Goal: Task Accomplishment & Management: Use online tool/utility

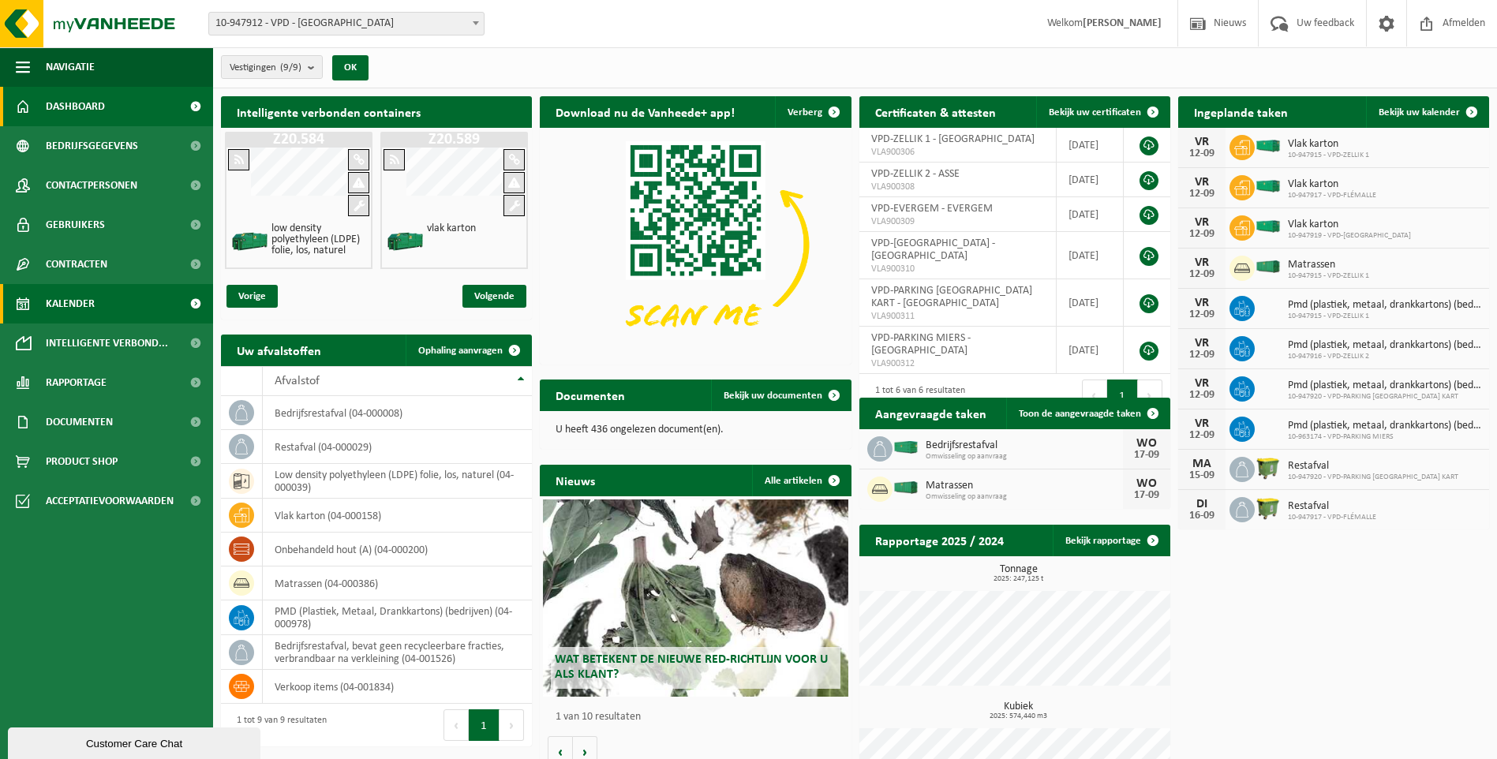
click at [73, 298] on span "Kalender" at bounding box center [70, 303] width 49 height 39
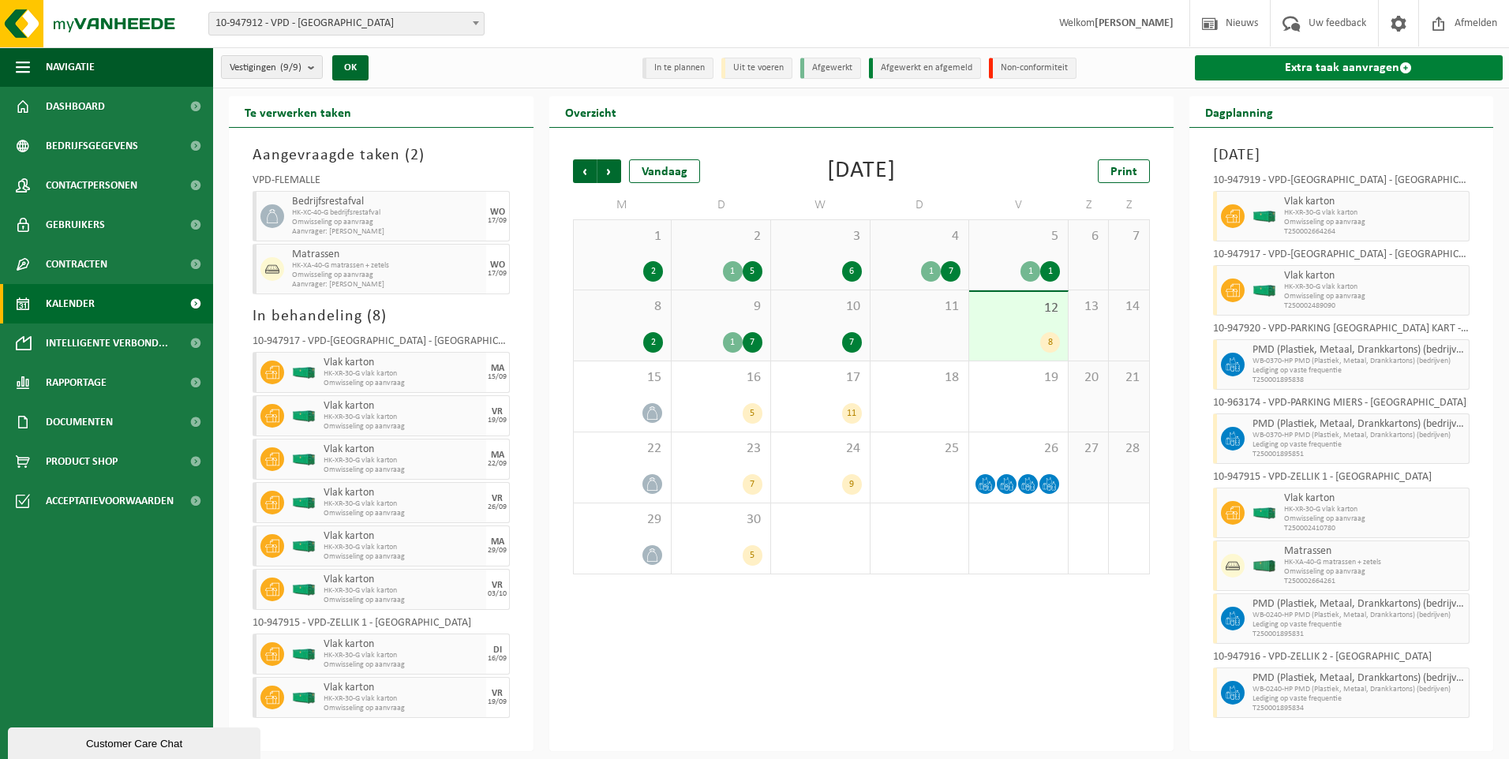
click at [1335, 69] on link "Extra taak aanvragen" at bounding box center [1348, 67] width 308 height 25
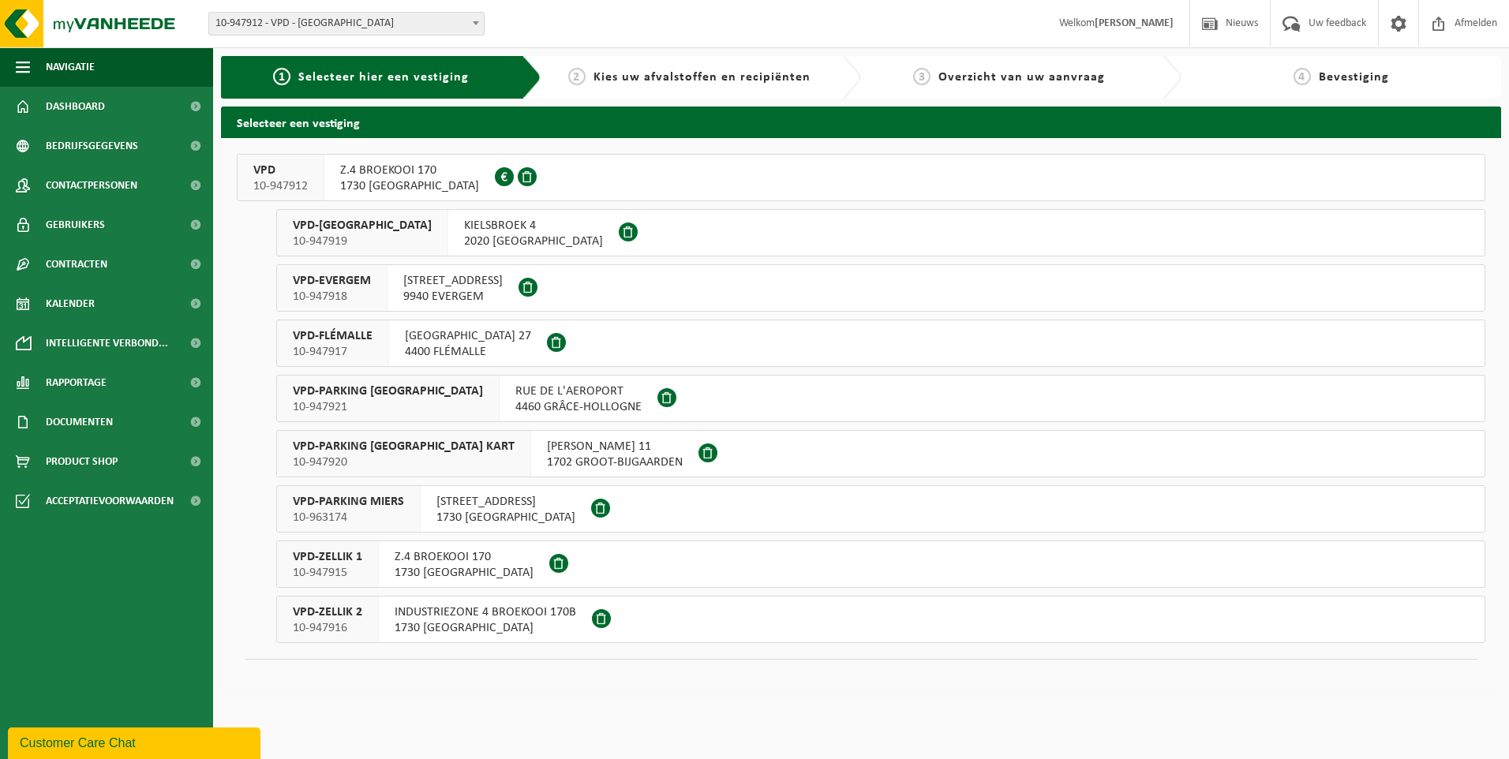
click at [326, 565] on span "10-947915" at bounding box center [327, 573] width 69 height 16
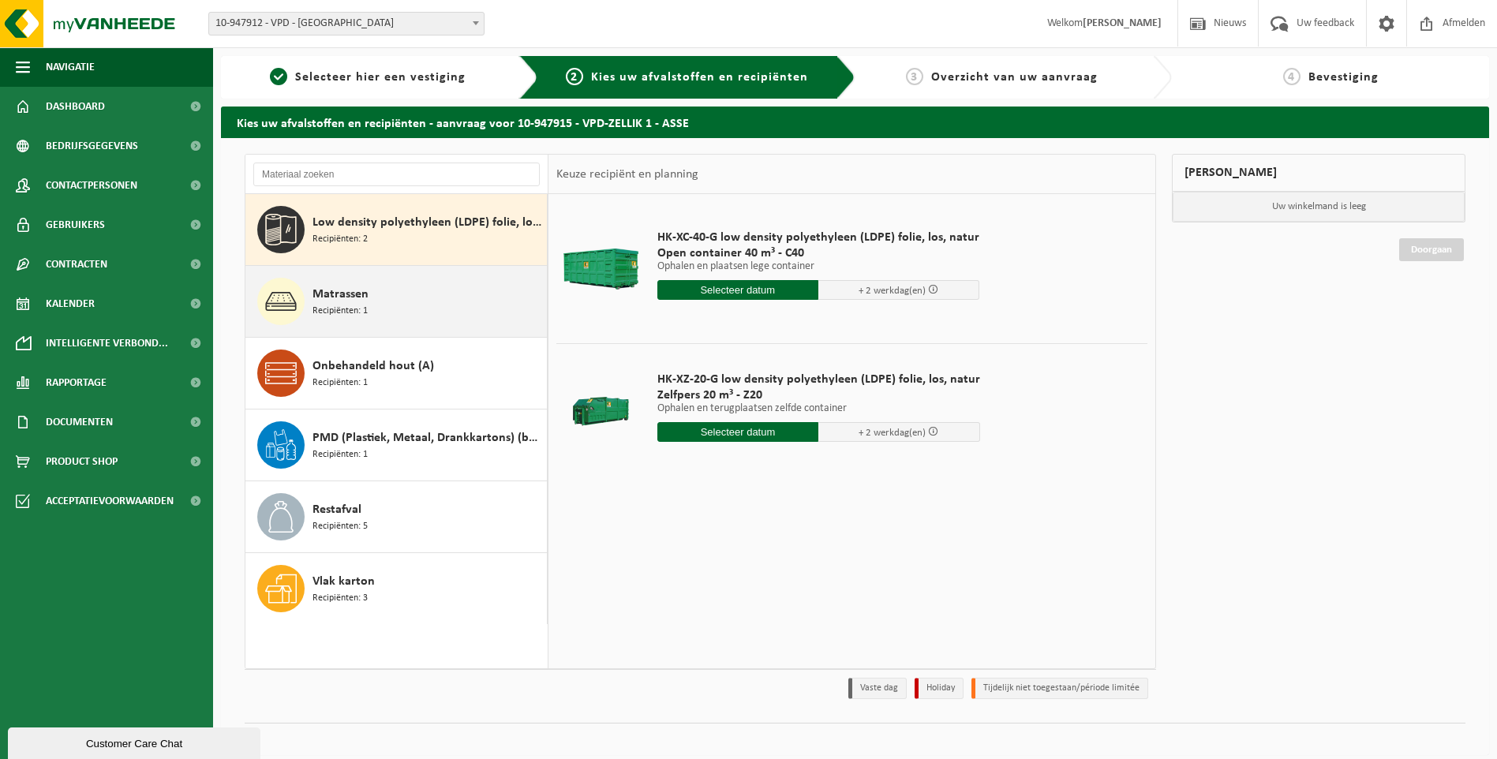
click at [308, 294] on div "Matrassen Recipiënten: 1" at bounding box center [396, 301] width 302 height 71
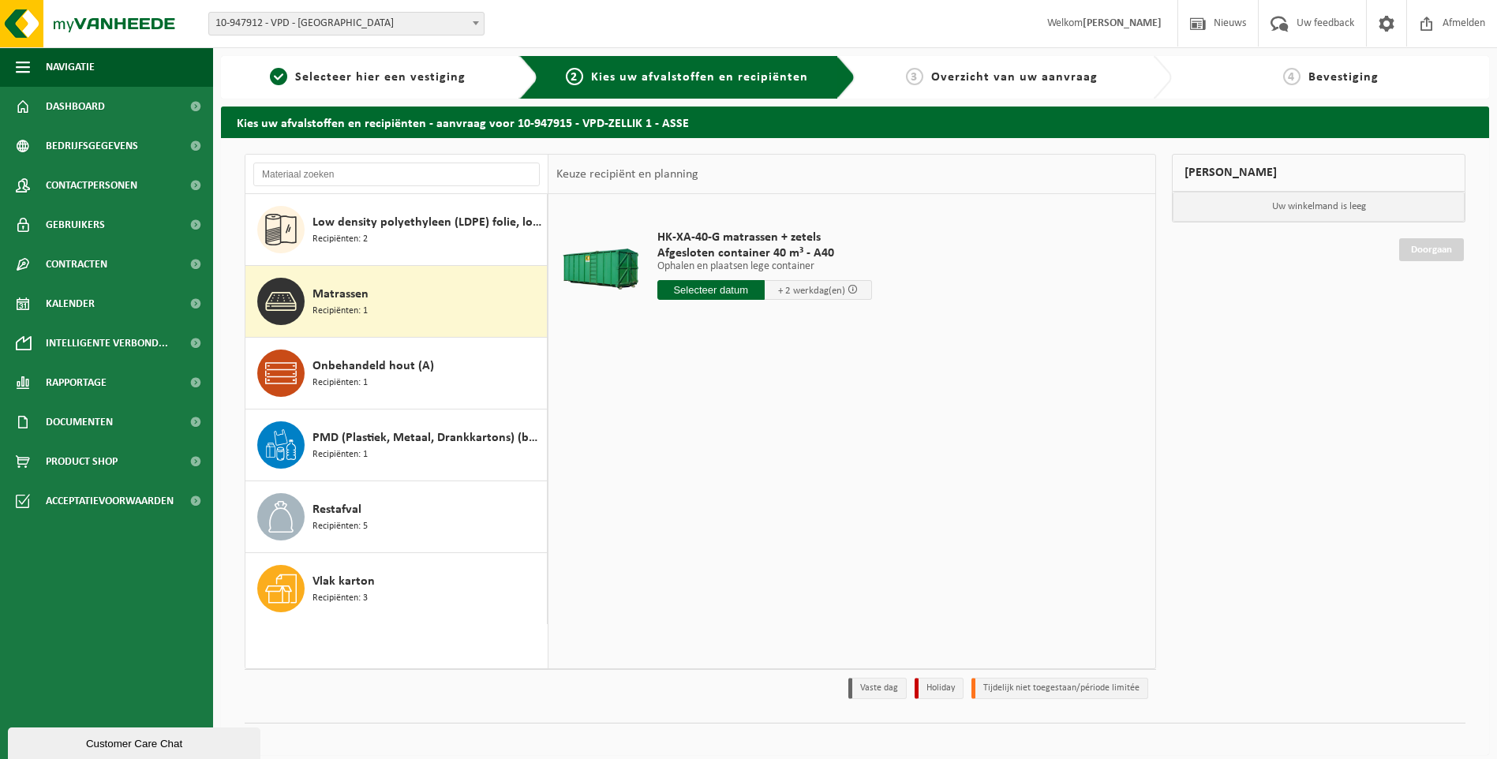
click at [726, 290] on input "text" at bounding box center [710, 290] width 107 height 20
click at [672, 432] on div "15" at bounding box center [672, 429] width 28 height 25
type input "Van 2025-09-15"
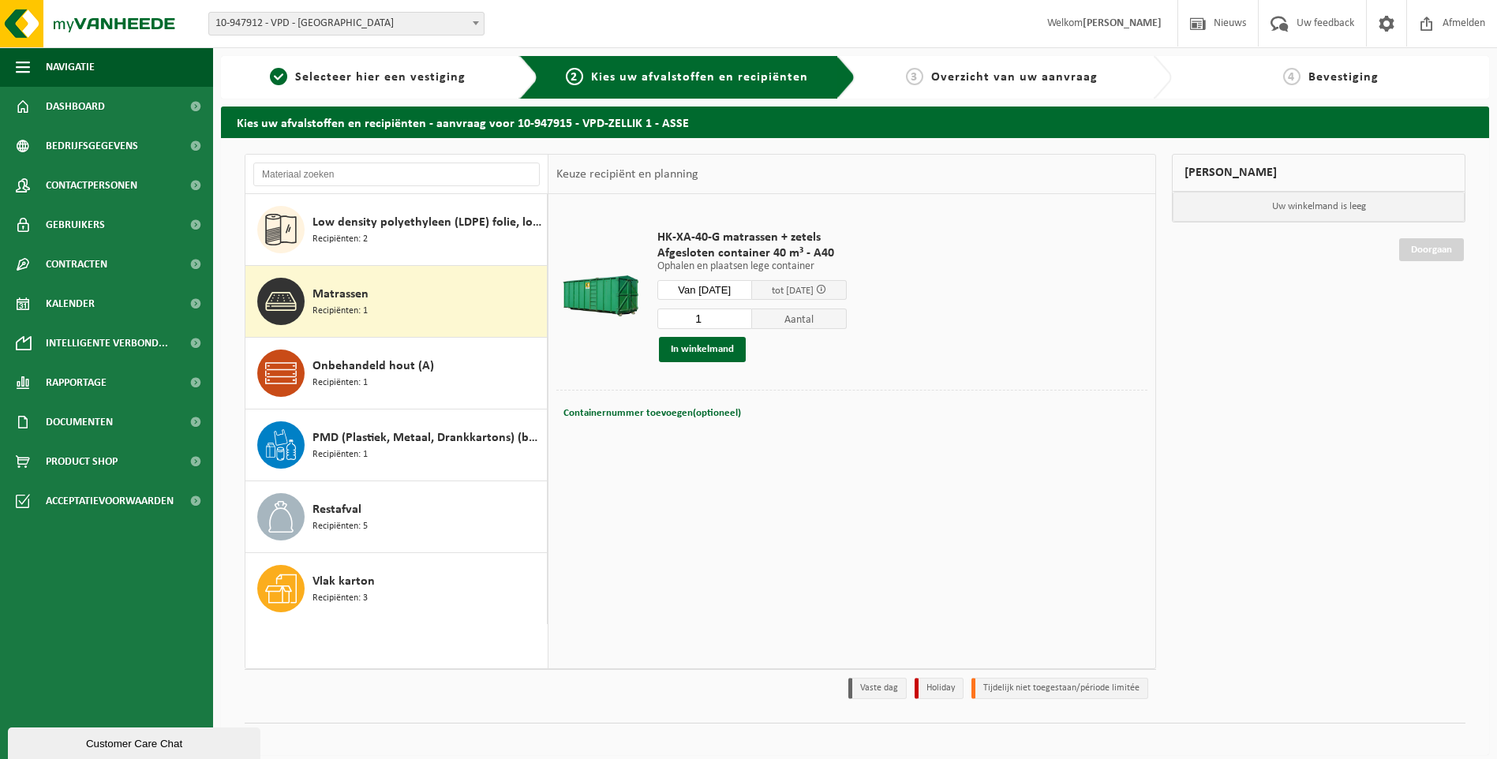
click at [742, 412] on div "Containernummer toevoegen(optioneel) Annuleren" at bounding box center [851, 413] width 583 height 22
click at [728, 417] on span "Containernummer toevoegen(optioneel)" at bounding box center [652, 413] width 178 height 10
type input "A40-012 matrassen"
click at [686, 341] on button "In winkelmand" at bounding box center [702, 349] width 87 height 25
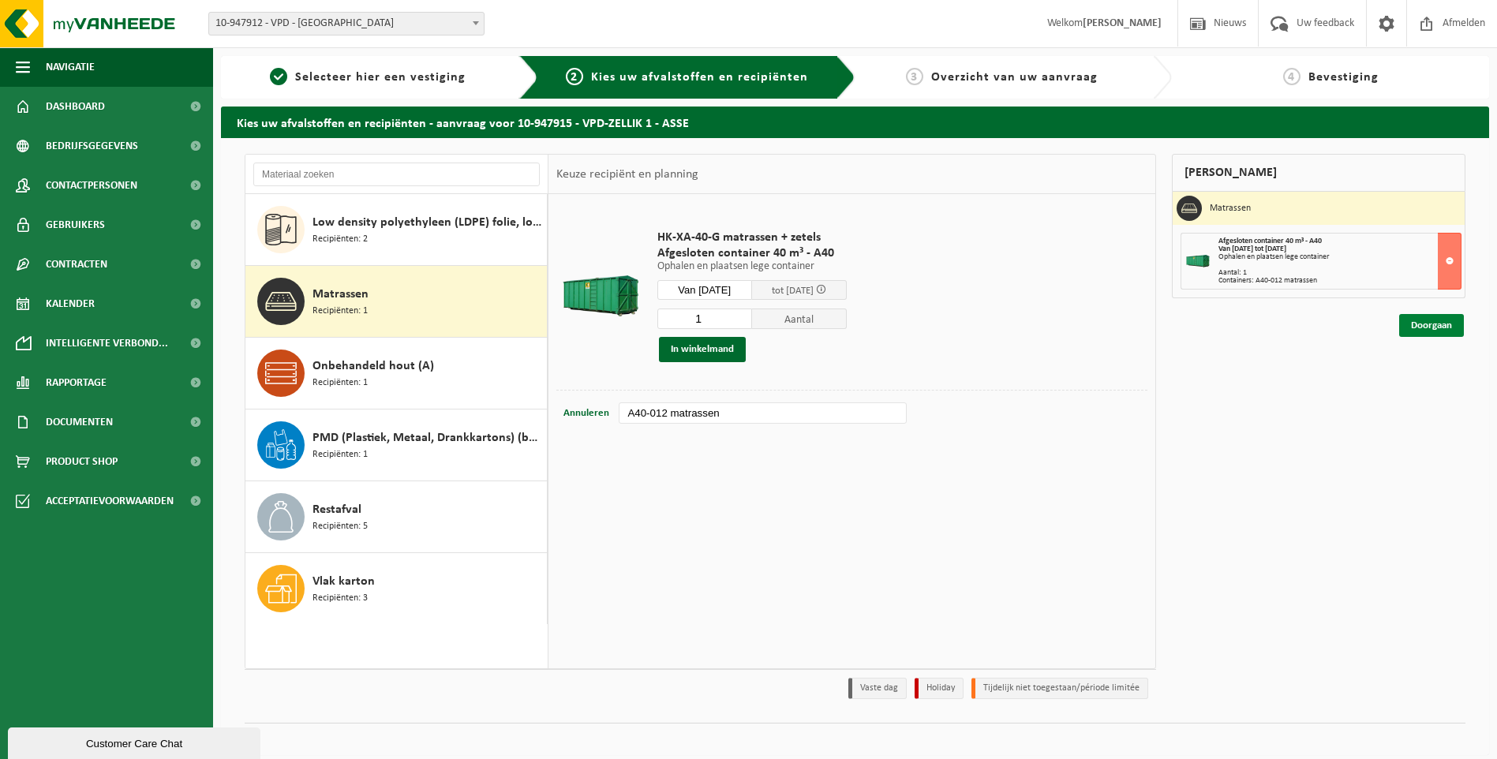
click at [1435, 330] on link "Doorgaan" at bounding box center [1431, 325] width 65 height 23
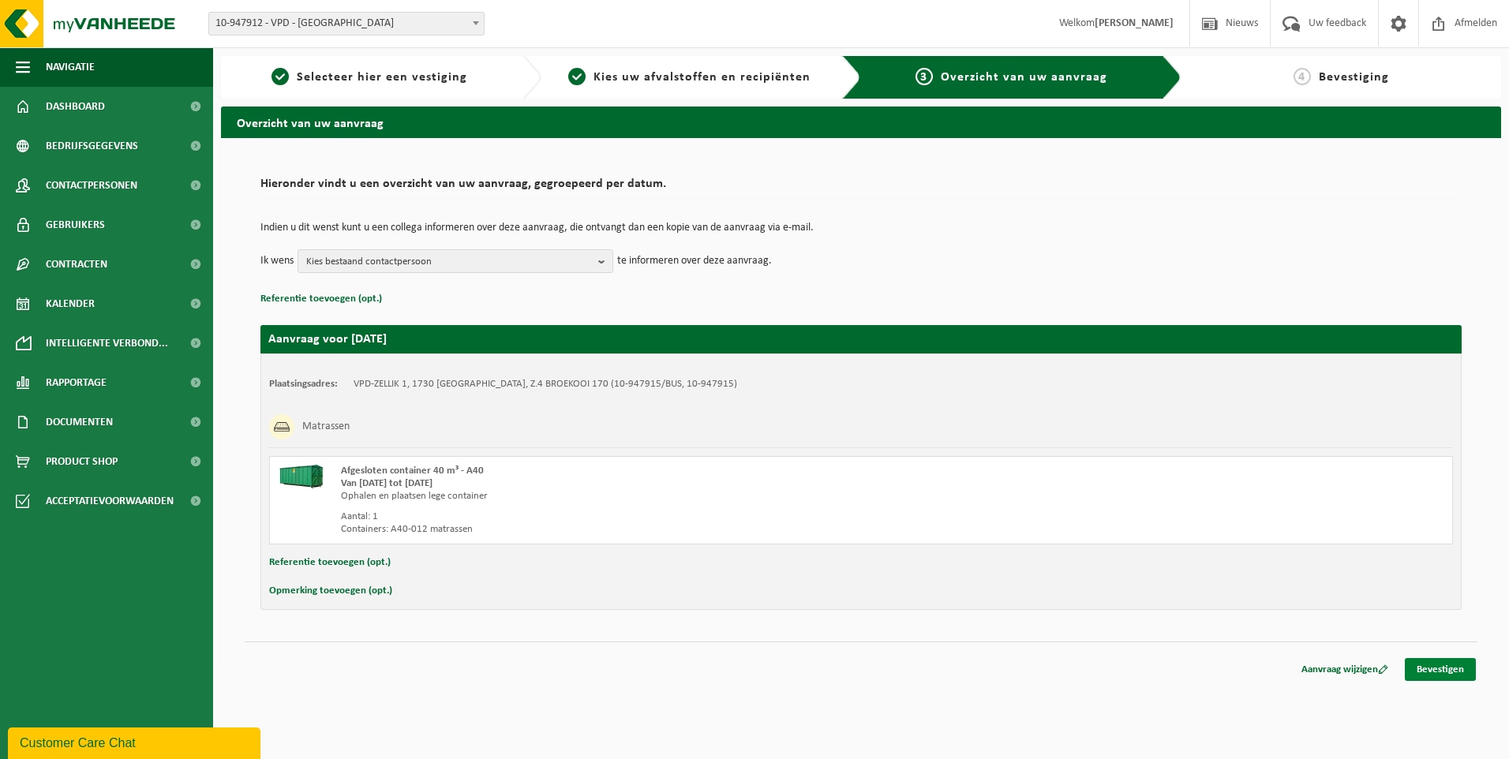
click at [1449, 671] on link "Bevestigen" at bounding box center [1439, 669] width 71 height 23
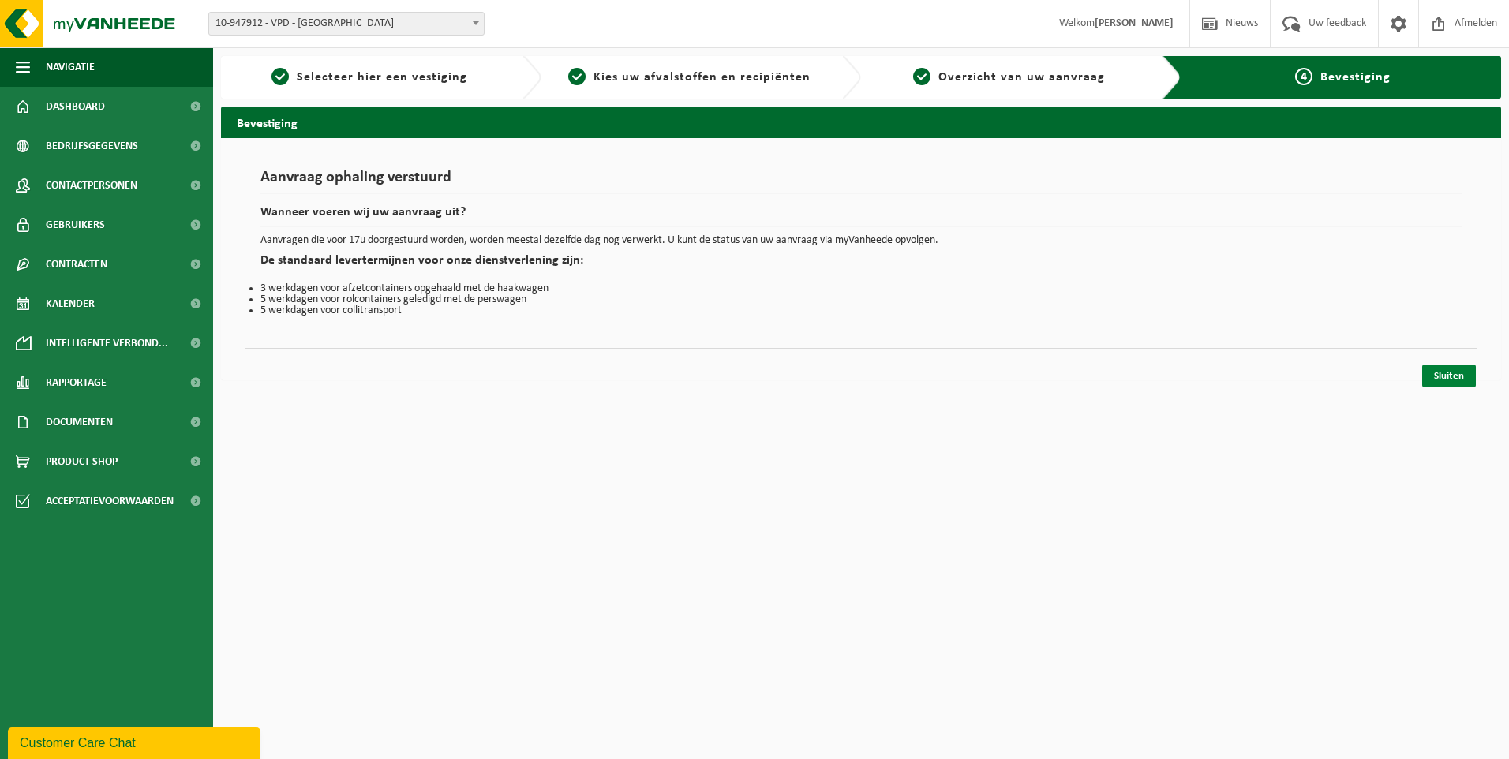
click at [1449, 376] on link "Sluiten" at bounding box center [1449, 376] width 54 height 23
